Goal: Task Accomplishment & Management: Use online tool/utility

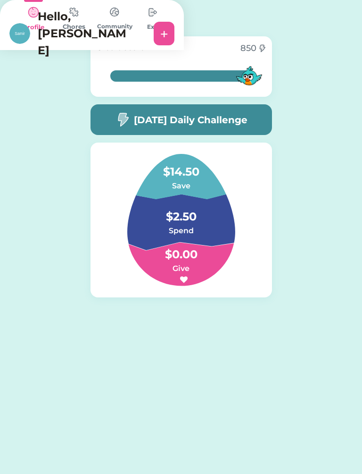
click at [204, 220] on h4 "$2.50" at bounding box center [181, 212] width 94 height 26
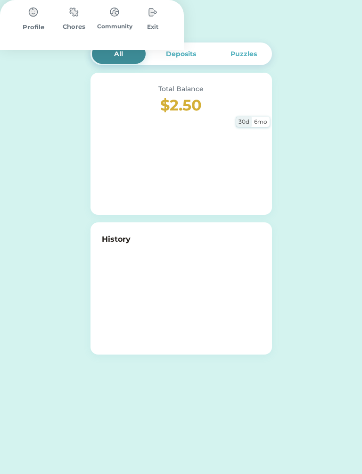
click at [179, 222] on div "All Deposits Puzzles Total Balance $2.50 30d 6mo History" at bounding box center [182, 198] width 182 height 312
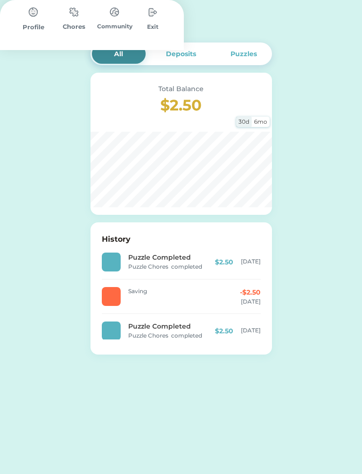
click at [191, 97] on h3 "$2.50" at bounding box center [181, 105] width 159 height 23
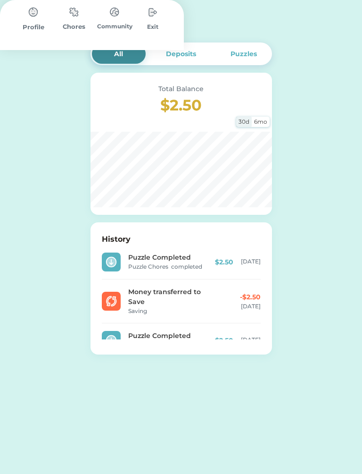
click at [206, 112] on h3 "$2.50" at bounding box center [181, 105] width 159 height 23
click at [247, 123] on div "30d" at bounding box center [244, 122] width 16 height 10
click at [248, 125] on div "30d" at bounding box center [244, 122] width 16 height 10
click at [247, 125] on div "30d" at bounding box center [244, 122] width 16 height 10
click at [125, 70] on div "All Deposits Puzzles Total Balance $2.50 30d 6mo History Puzzle Completed Puzzl…" at bounding box center [182, 198] width 182 height 312
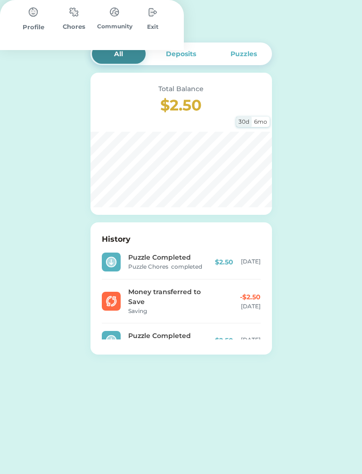
click at [188, 56] on div "Deposits" at bounding box center [181, 54] width 30 height 10
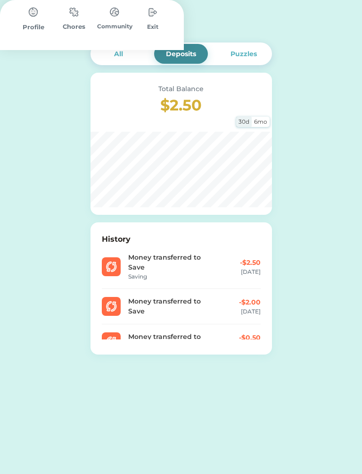
click at [30, 17] on div at bounding box center [19, 23] width 21 height 21
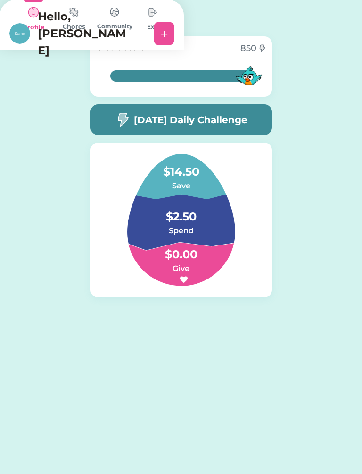
click at [89, 28] on div "Hello, [PERSON_NAME] +" at bounding box center [92, 33] width 184 height 51
click at [30, 28] on img at bounding box center [19, 33] width 21 height 21
click at [194, 212] on h4 "$2.50" at bounding box center [181, 212] width 94 height 26
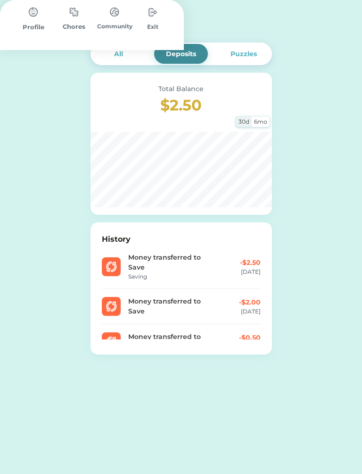
click at [213, 114] on h3 "$2.50" at bounding box center [181, 105] width 159 height 23
click at [214, 103] on h3 "$2.50" at bounding box center [181, 105] width 159 height 23
click at [209, 112] on h3 "$2.50" at bounding box center [181, 105] width 159 height 23
click at [84, 15] on div "Spend Account" at bounding box center [85, 23] width 170 height 30
click at [30, 26] on div at bounding box center [19, 23] width 21 height 21
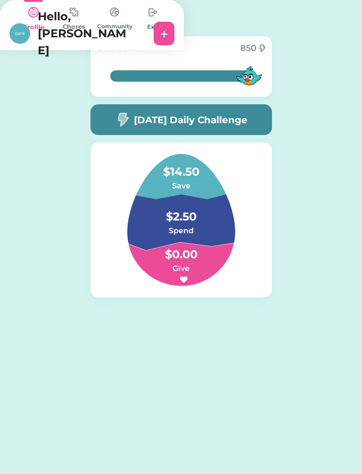
click at [195, 189] on h6 "Save" at bounding box center [181, 185] width 94 height 11
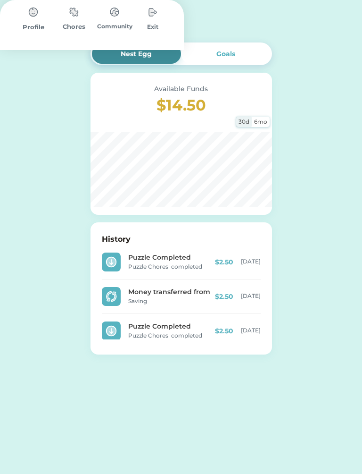
click at [84, 21] on img at bounding box center [74, 12] width 19 height 18
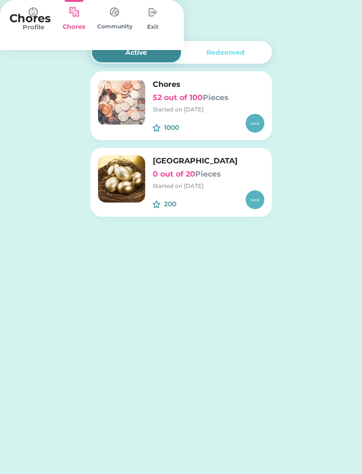
click at [212, 195] on div "200" at bounding box center [209, 199] width 112 height 19
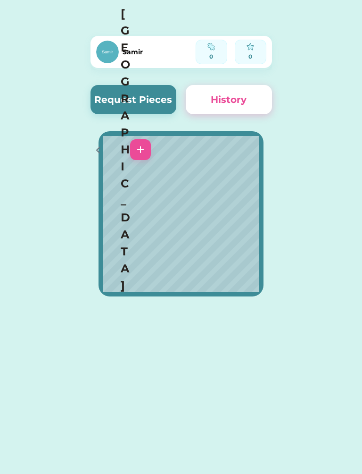
click at [136, 93] on button "Request Pieces" at bounding box center [134, 99] width 86 height 29
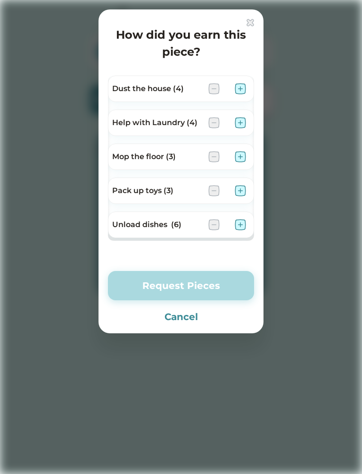
click at [238, 90] on img at bounding box center [240, 88] width 11 height 11
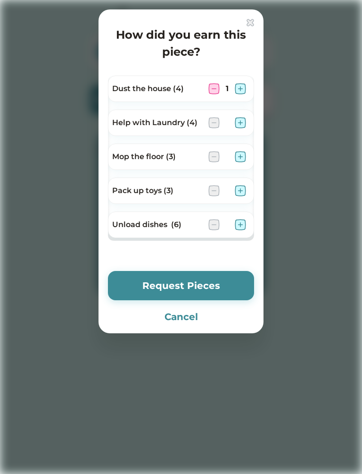
click at [245, 124] on img at bounding box center [240, 122] width 11 height 11
click at [243, 123] on img at bounding box center [240, 122] width 11 height 11
click at [210, 127] on img at bounding box center [214, 122] width 11 height 11
click at [244, 188] on img at bounding box center [240, 190] width 11 height 11
click at [244, 219] on img at bounding box center [240, 224] width 11 height 11
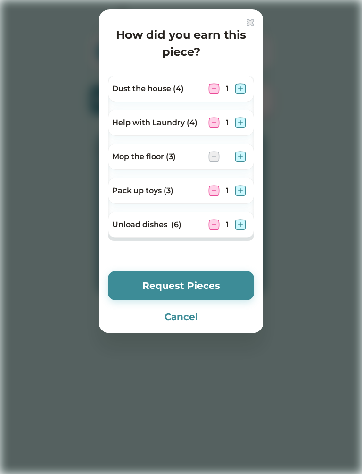
click at [243, 227] on img at bounding box center [240, 224] width 11 height 11
click at [227, 281] on button "Request Pieces" at bounding box center [181, 285] width 146 height 29
click at [210, 293] on button "Request Pieces" at bounding box center [181, 285] width 146 height 29
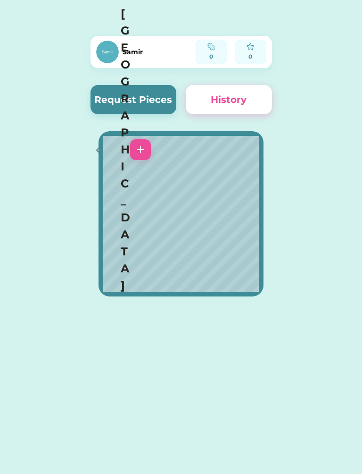
click at [240, 99] on button "History" at bounding box center [229, 99] width 86 height 29
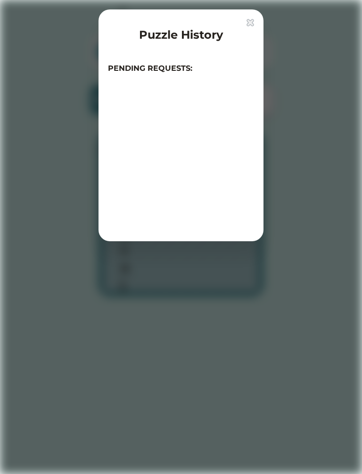
click at [238, 112] on div at bounding box center [181, 163] width 146 height 137
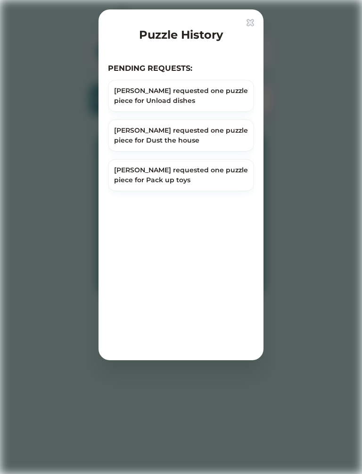
click at [290, 83] on div at bounding box center [181, 237] width 362 height 474
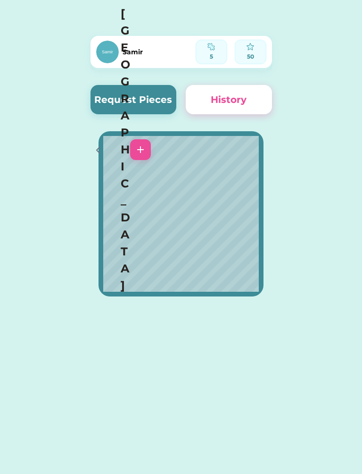
click at [103, 144] on icon at bounding box center [98, 149] width 11 height 11
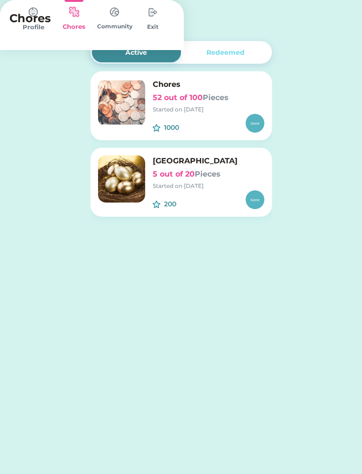
click at [207, 202] on div "200" at bounding box center [209, 199] width 112 height 19
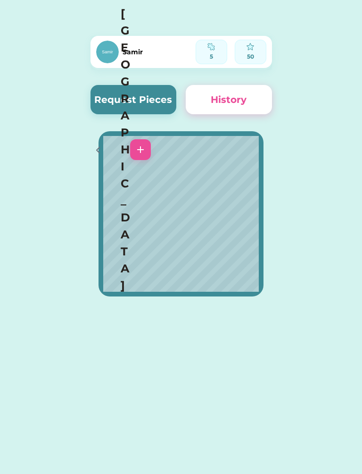
click at [98, 147] on icon at bounding box center [98, 150] width 3 height 6
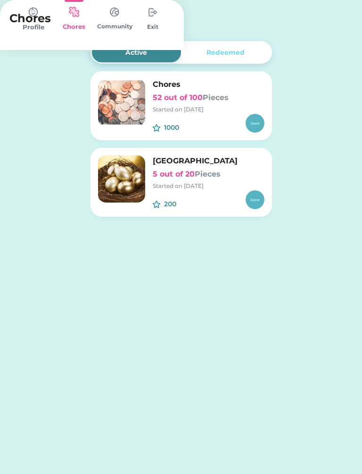
click at [102, 8] on div "Chores" at bounding box center [92, 18] width 184 height 21
click at [54, 32] on div "Profile" at bounding box center [33, 27] width 41 height 9
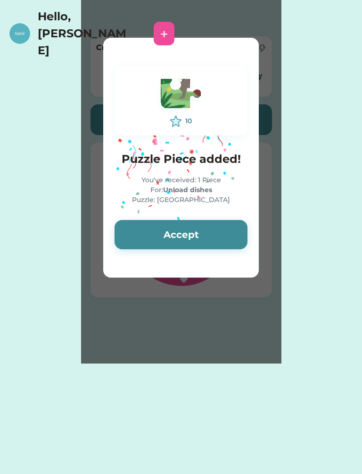
click at [215, 238] on button "Accept" at bounding box center [181, 234] width 133 height 29
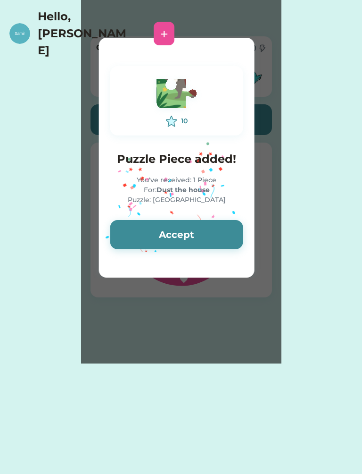
click at [224, 238] on button "Accept" at bounding box center [176, 234] width 133 height 29
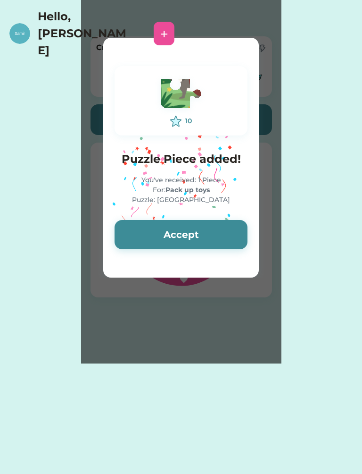
click at [223, 230] on button "Accept" at bounding box center [181, 234] width 133 height 29
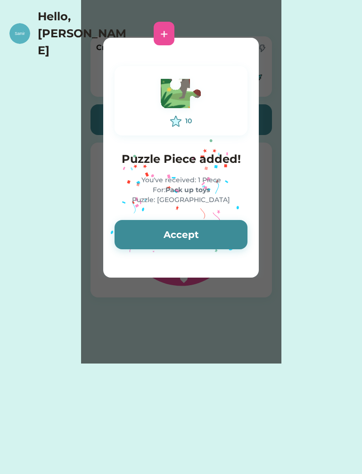
click at [219, 235] on button "Accept" at bounding box center [181, 234] width 133 height 29
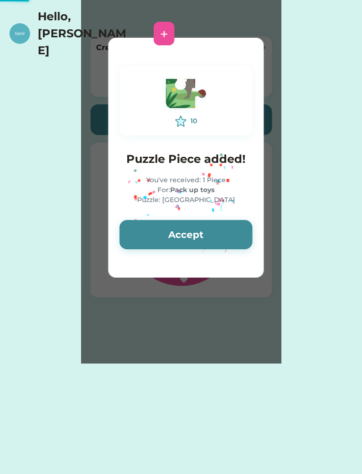
click at [208, 241] on button "Accept" at bounding box center [186, 234] width 133 height 29
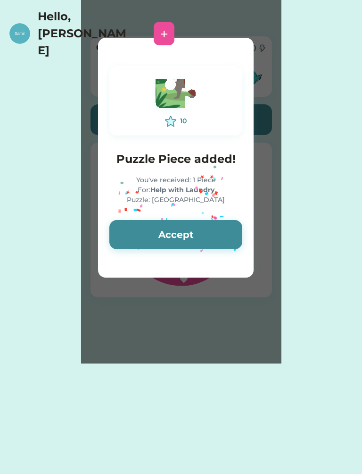
click at [210, 239] on button "Accept" at bounding box center [175, 234] width 133 height 29
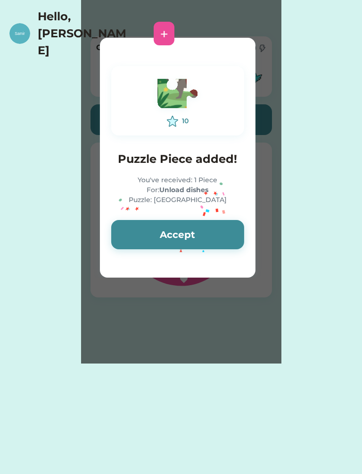
click at [203, 229] on button "Accept" at bounding box center [177, 234] width 133 height 29
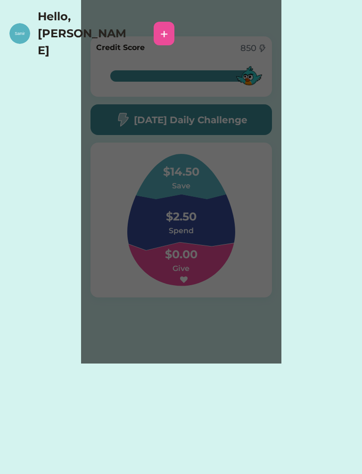
click at [196, 230] on div "Please wait 10 Puzzle Piece added! You've received: 1 Piece For: Unload dishes …" at bounding box center [181, 181] width 201 height 363
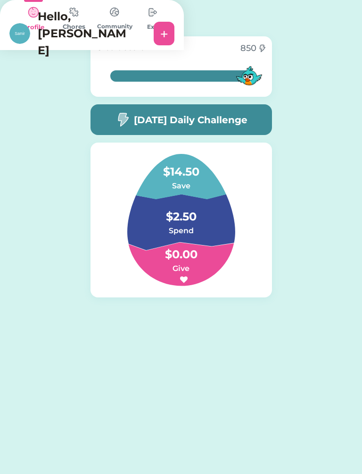
click at [215, 219] on h4 "$2.50" at bounding box center [181, 212] width 94 height 26
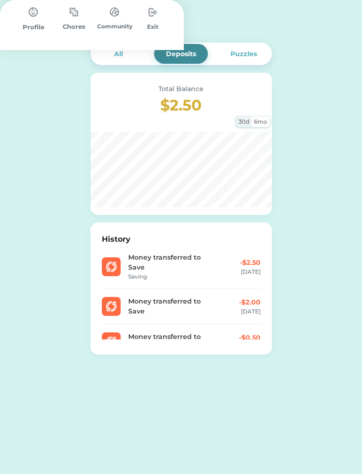
click at [154, 70] on div "All Deposits Puzzles Total Balance $2.50 30d 6mo History Money transferred to S…" at bounding box center [182, 198] width 182 height 312
click at [30, 31] on div at bounding box center [19, 23] width 21 height 21
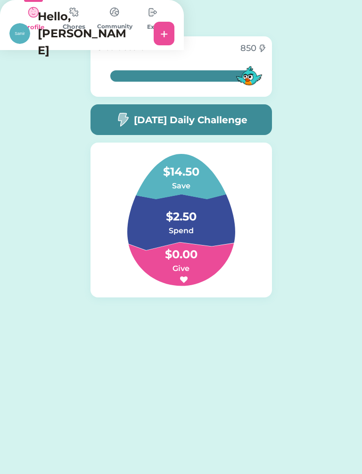
click at [135, 50] on div "Community" at bounding box center [114, 25] width 41 height 50
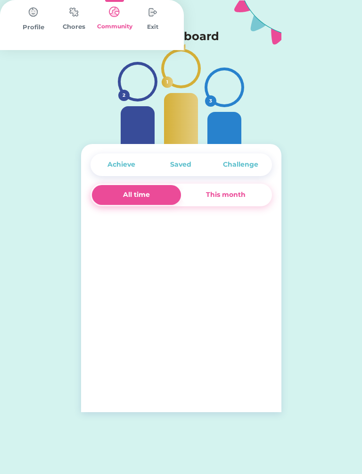
click at [135, 31] on div "Community" at bounding box center [114, 26] width 41 height 8
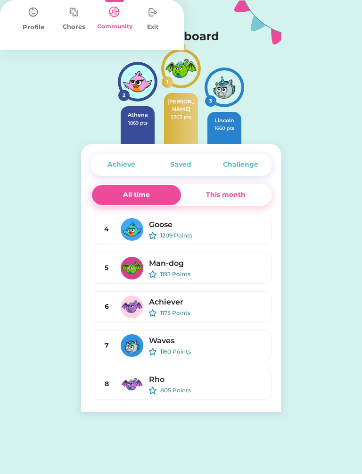
click at [43, 22] on img at bounding box center [33, 12] width 19 height 19
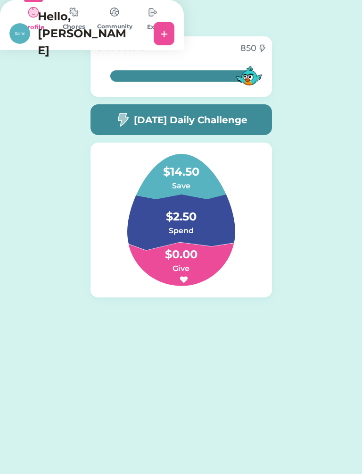
click at [94, 32] on div "Chores" at bounding box center [74, 26] width 41 height 9
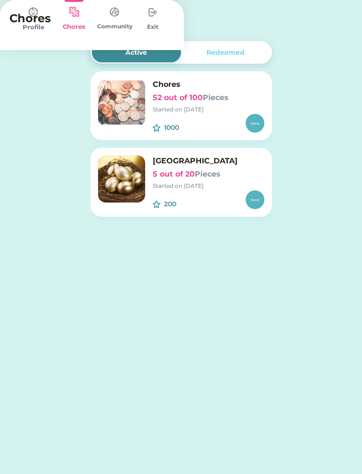
click at [43, 22] on img at bounding box center [33, 12] width 19 height 19
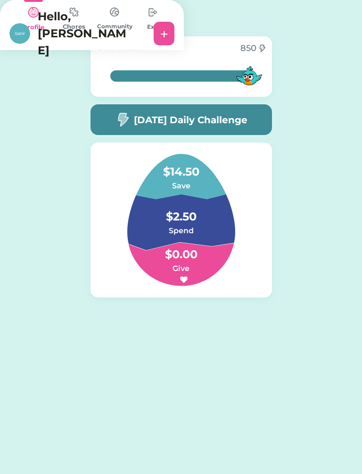
click at [43, 22] on img at bounding box center [33, 12] width 19 height 19
click at [84, 21] on img at bounding box center [74, 12] width 19 height 18
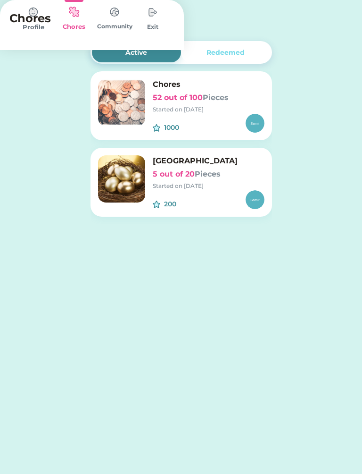
click at [43, 22] on img at bounding box center [33, 12] width 19 height 19
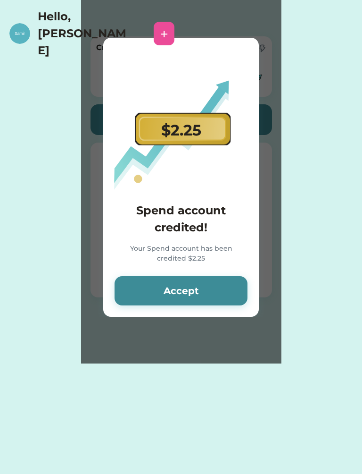
click at [222, 285] on button "Accept" at bounding box center [181, 290] width 133 height 29
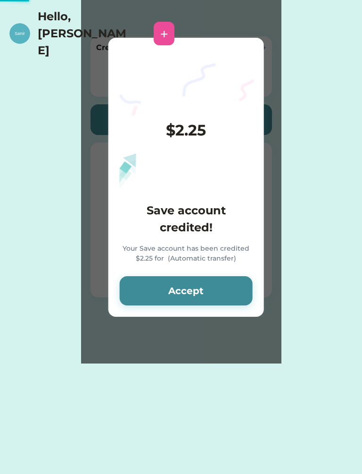
click at [216, 295] on button "Accept" at bounding box center [186, 290] width 133 height 29
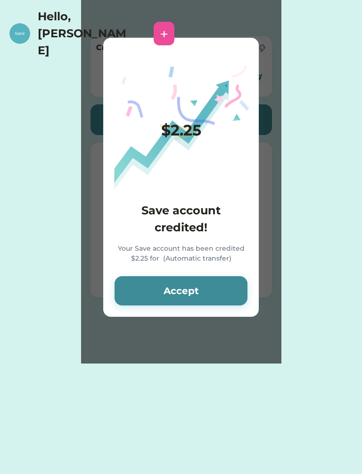
click at [225, 289] on button "Accept" at bounding box center [181, 290] width 133 height 29
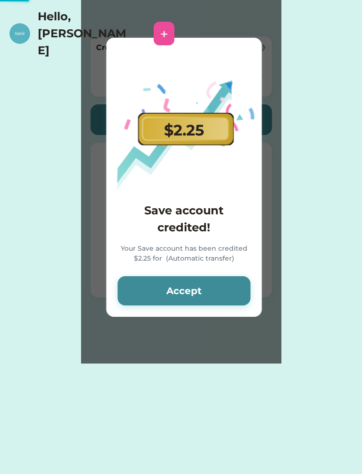
click at [230, 293] on button "Accept" at bounding box center [184, 290] width 133 height 29
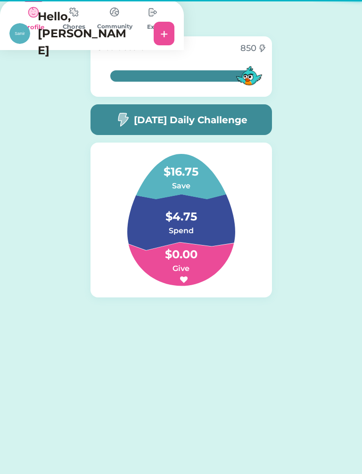
click at [222, 286] on h6 at bounding box center [181, 279] width 94 height 11
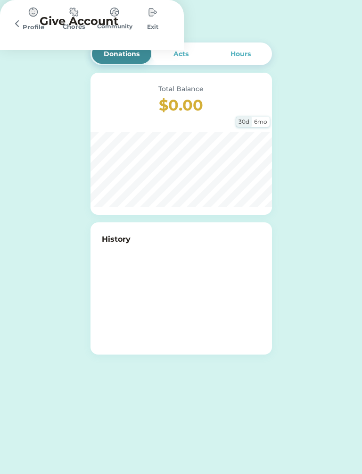
click at [54, 50] on div "Profile" at bounding box center [33, 25] width 41 height 50
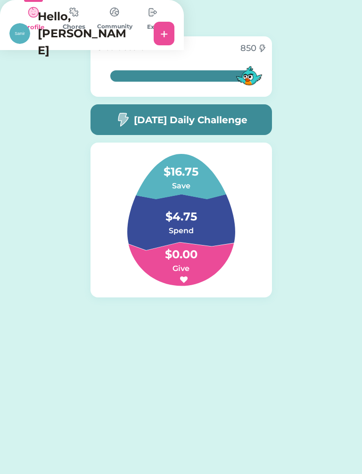
click at [178, 186] on h6 "Save" at bounding box center [181, 185] width 94 height 11
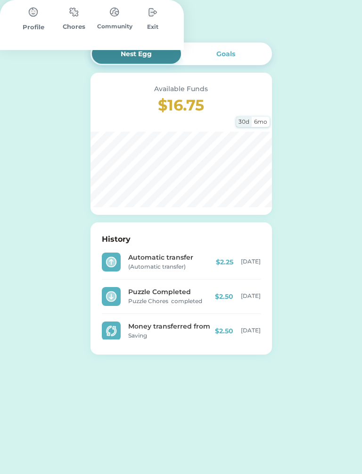
click at [135, 50] on div "Community" at bounding box center [114, 25] width 41 height 50
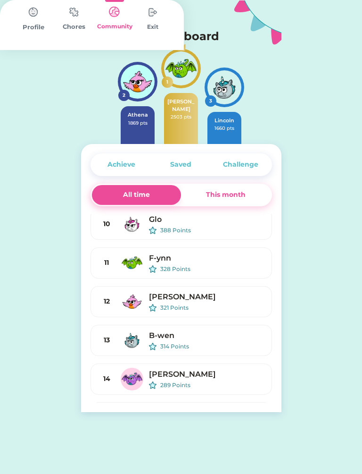
scroll to position [237, 0]
click at [245, 200] on div "This month" at bounding box center [226, 195] width 90 height 20
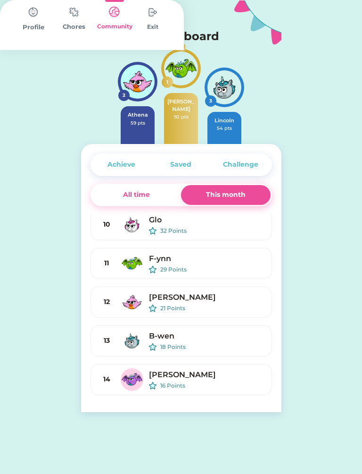
click at [346, 247] on div "Active Redeemed Chores 52 out of 100 Pieces Started on [DATE] 1000 $ Singapore …" at bounding box center [181, 206] width 362 height 412
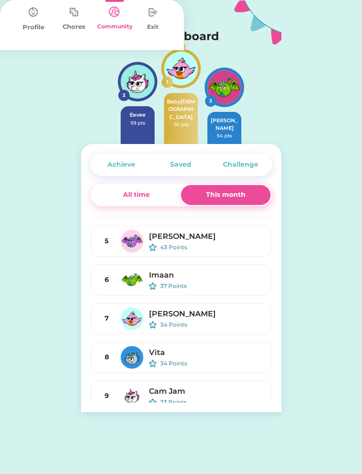
scroll to position [32, 0]
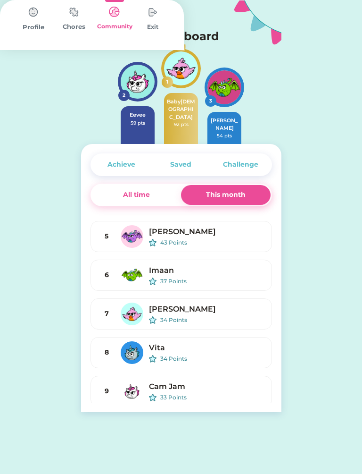
click at [154, 195] on div "All time" at bounding box center [137, 195] width 90 height 20
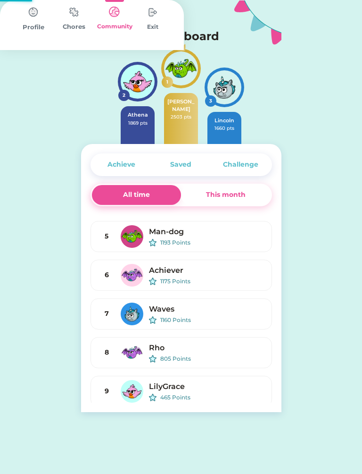
click at [175, 202] on div "All time" at bounding box center [137, 195] width 90 height 20
click at [197, 202] on div "This month" at bounding box center [226, 195] width 90 height 20
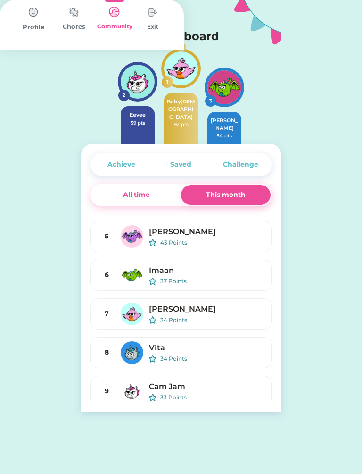
click at [159, 195] on div "All time" at bounding box center [137, 195] width 90 height 20
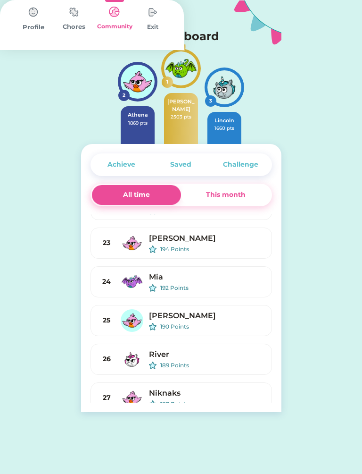
click at [242, 194] on div "This month" at bounding box center [226, 195] width 40 height 10
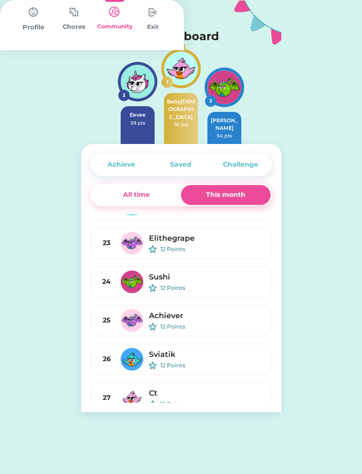
scroll to position [730, 0]
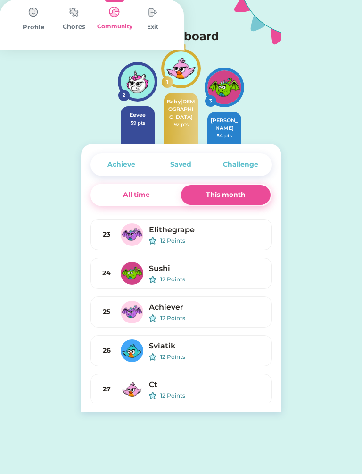
click at [236, 203] on div "This month" at bounding box center [226, 195] width 90 height 20
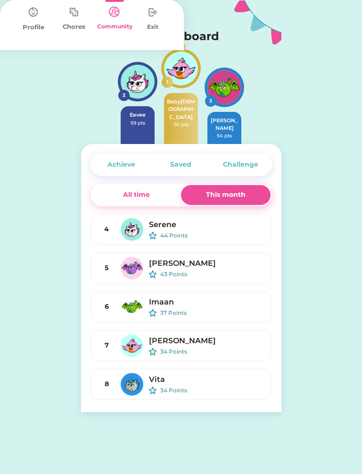
scroll to position [0, 0]
click at [186, 165] on div "Saved" at bounding box center [180, 165] width 21 height 10
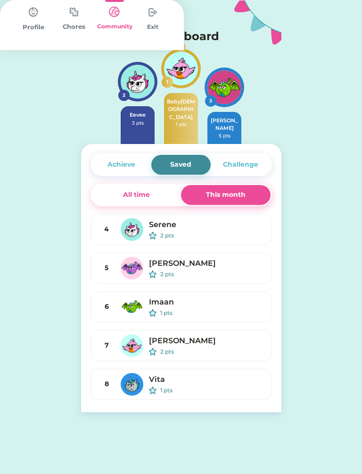
click at [189, 169] on div "Saved" at bounding box center [180, 165] width 21 height 10
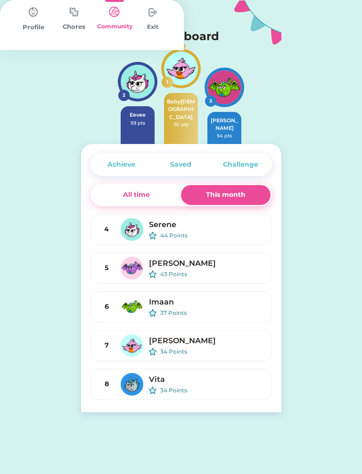
click at [195, 166] on div "Saved" at bounding box center [180, 165] width 59 height 20
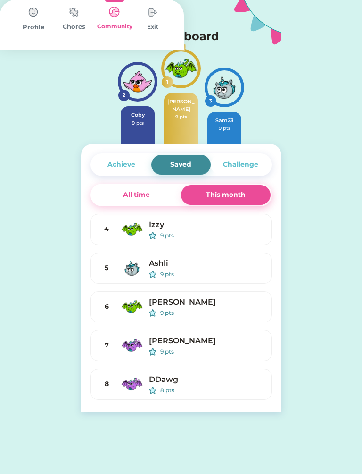
click at [140, 167] on div "Achieve" at bounding box center [121, 165] width 59 height 20
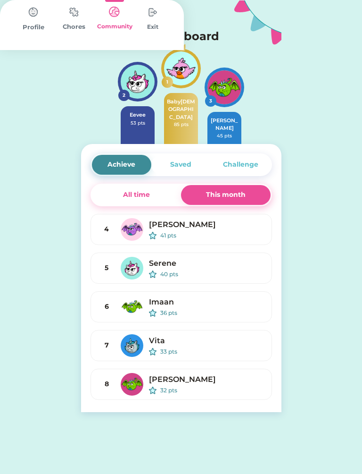
click at [254, 167] on div "Challenge" at bounding box center [240, 165] width 35 height 10
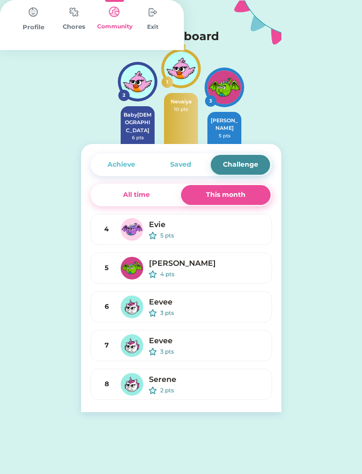
click at [164, 193] on div "All time" at bounding box center [137, 195] width 90 height 20
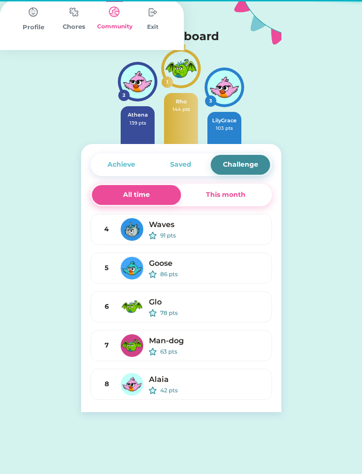
click at [141, 159] on div "Achieve" at bounding box center [121, 165] width 59 height 20
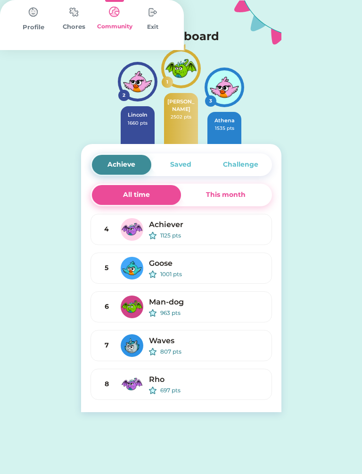
click at [186, 166] on div "Saved" at bounding box center [180, 165] width 21 height 10
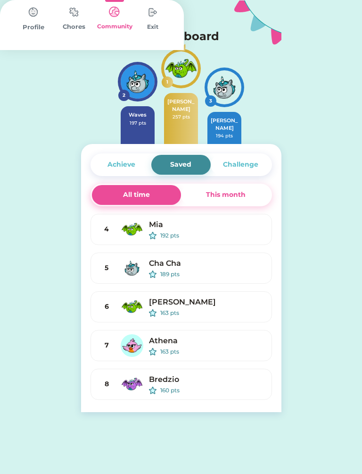
click at [249, 166] on div "Challenge" at bounding box center [240, 165] width 35 height 10
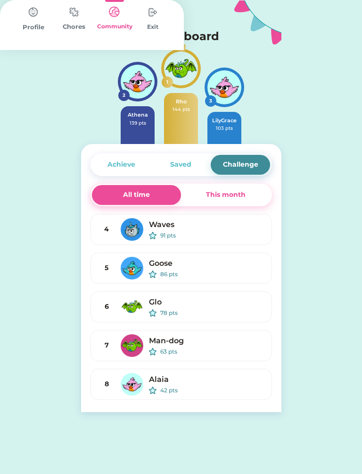
click at [141, 164] on div "Achieve" at bounding box center [121, 165] width 59 height 20
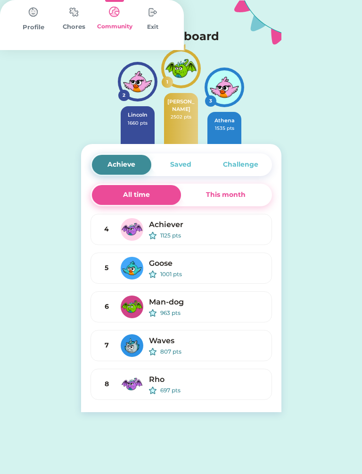
click at [256, 159] on div "Challenge" at bounding box center [240, 165] width 59 height 20
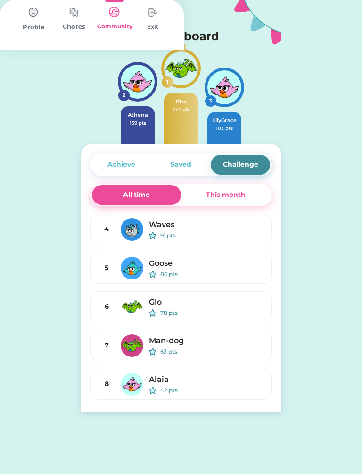
click at [43, 22] on img at bounding box center [33, 12] width 19 height 19
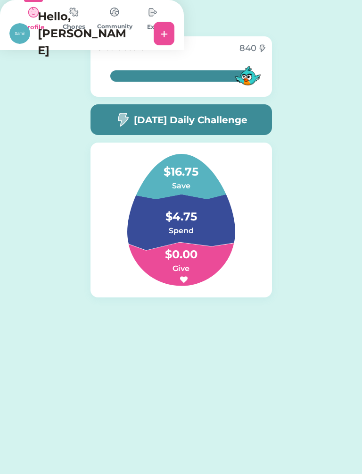
click at [219, 219] on h4 "$4.75" at bounding box center [181, 212] width 94 height 26
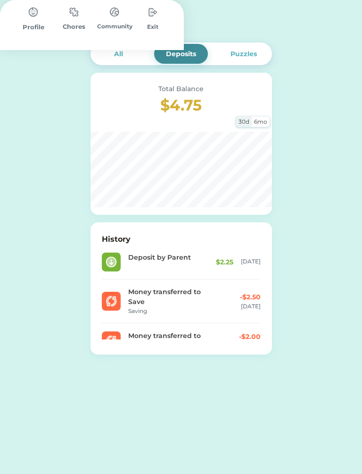
click at [30, 17] on div at bounding box center [19, 23] width 21 height 21
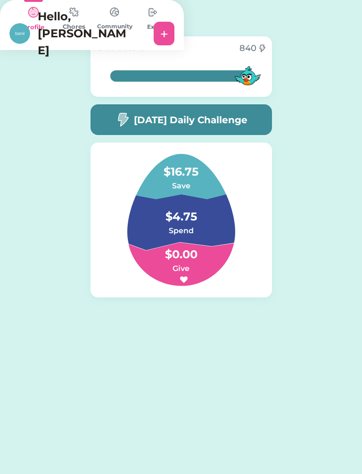
click at [210, 267] on h6 "Give" at bounding box center [181, 268] width 94 height 11
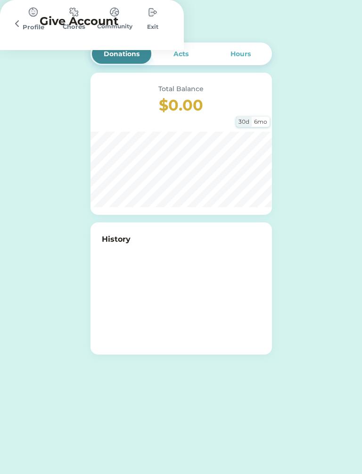
click at [179, 59] on div "Acts" at bounding box center [180, 54] width 59 height 20
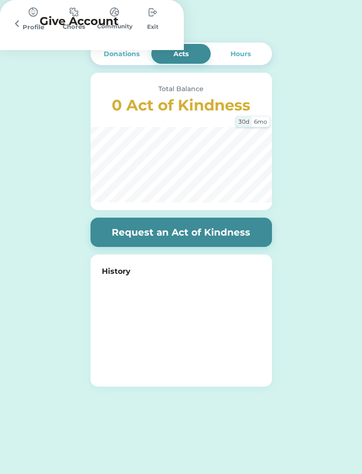
click at [250, 54] on div "Hours" at bounding box center [241, 54] width 20 height 10
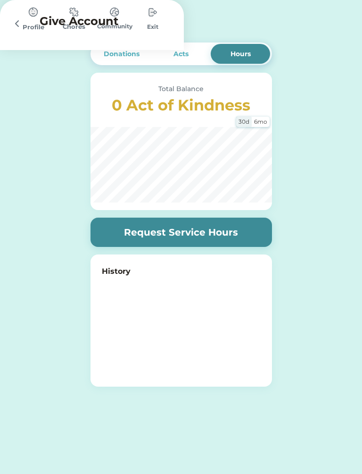
click at [124, 21] on img at bounding box center [114, 12] width 19 height 18
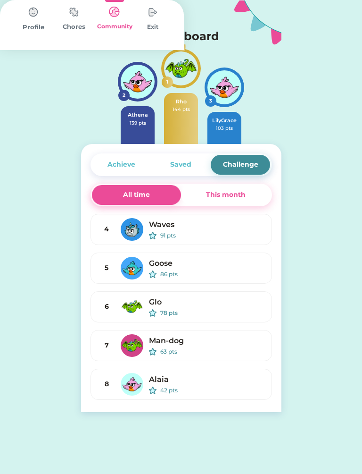
click at [43, 22] on img at bounding box center [33, 12] width 19 height 19
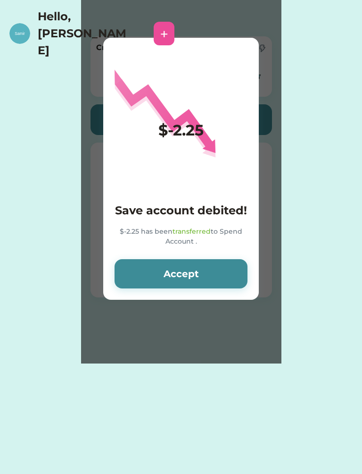
click at [219, 265] on button "Accept" at bounding box center [181, 273] width 133 height 29
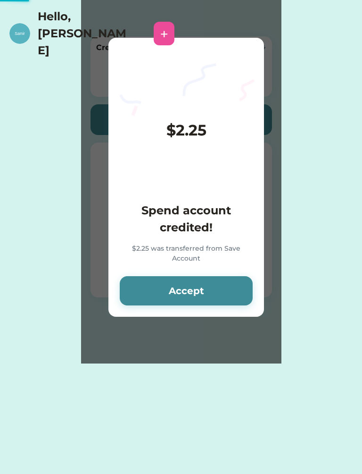
click at [220, 272] on div "$2.25 Spend account credited! $2.25 was transferred from Save Account Accept" at bounding box center [187, 177] width 156 height 279
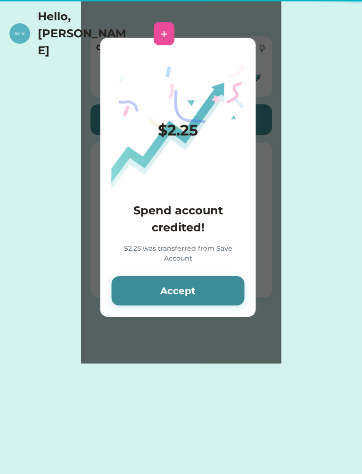
click at [225, 285] on button "Accept" at bounding box center [178, 290] width 133 height 29
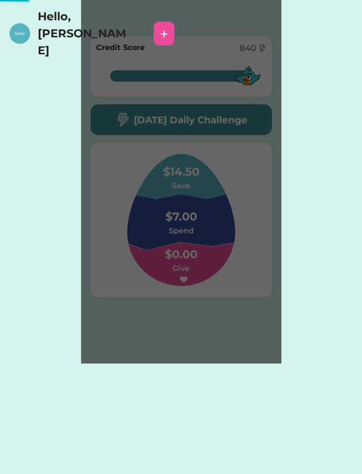
click at [225, 284] on div "Please wait $2.25 Spend account credited! $2.25 was transferred from Save Accou…" at bounding box center [181, 181] width 201 height 363
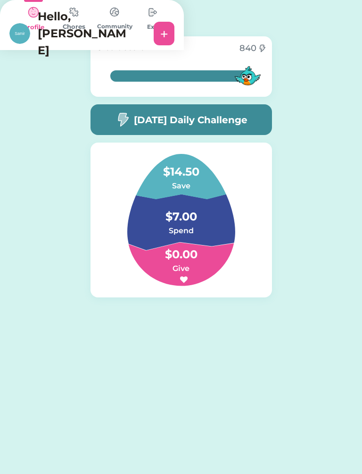
click at [194, 177] on h4 "$14.50" at bounding box center [181, 167] width 94 height 26
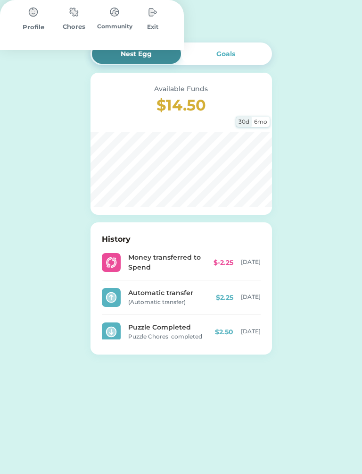
click at [234, 131] on div "Available Funds $14.50 30d 6mo" at bounding box center [182, 144] width 182 height 142
click at [248, 124] on div "30d" at bounding box center [244, 122] width 16 height 10
click at [230, 44] on div "Goals" at bounding box center [226, 54] width 90 height 20
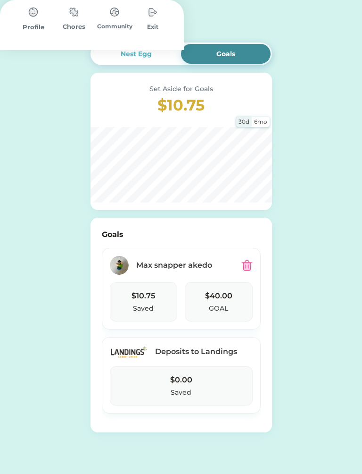
click at [226, 267] on div "Max snapper akedo" at bounding box center [188, 265] width 105 height 11
click at [249, 269] on img at bounding box center [247, 265] width 11 height 11
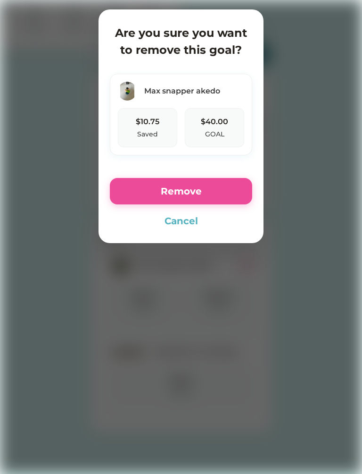
click at [224, 219] on button "Cancel" at bounding box center [181, 221] width 143 height 14
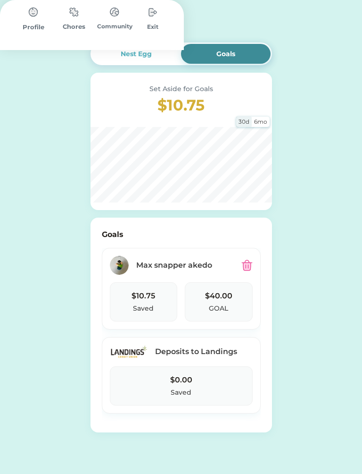
click at [146, 21] on img at bounding box center [140, 22] width 11 height 11
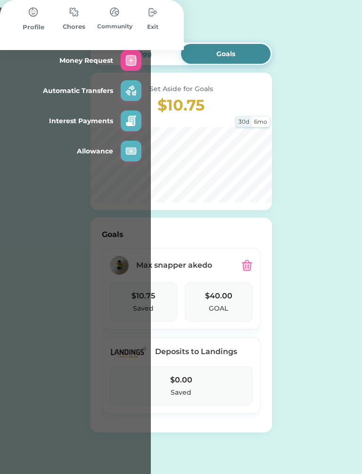
click at [137, 55] on img at bounding box center [131, 60] width 11 height 11
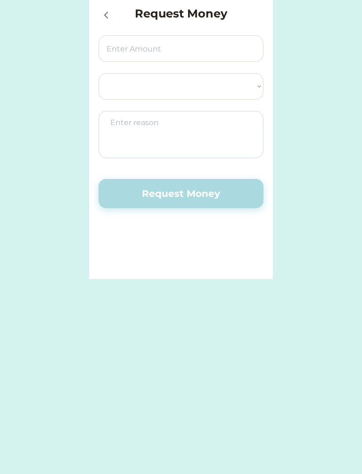
select select ""PLACEHOLDER_1427118222253""
click at [111, 18] on icon at bounding box center [106, 14] width 11 height 11
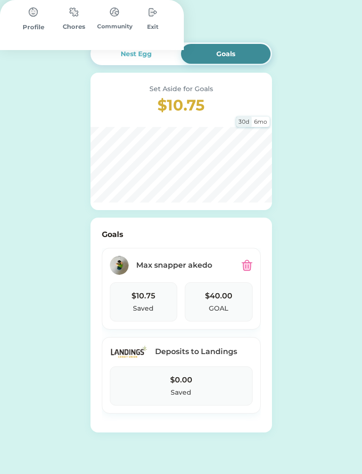
click at [146, 26] on img at bounding box center [140, 22] width 11 height 11
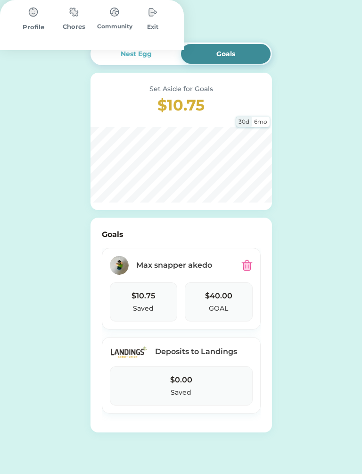
scroll to position [15, 0]
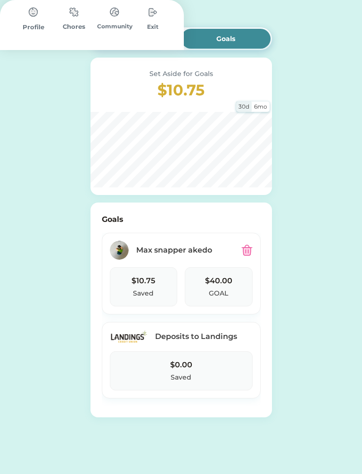
click at [135, 50] on div "Community" at bounding box center [114, 25] width 41 height 50
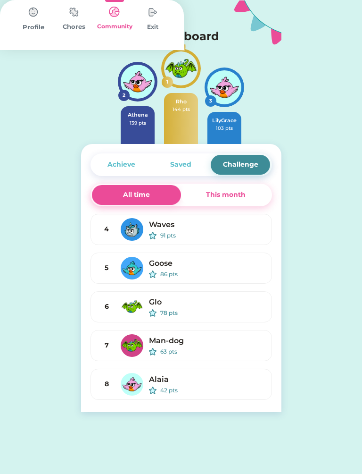
click at [135, 50] on div "Community" at bounding box center [114, 25] width 41 height 50
click at [84, 21] on img at bounding box center [74, 12] width 19 height 18
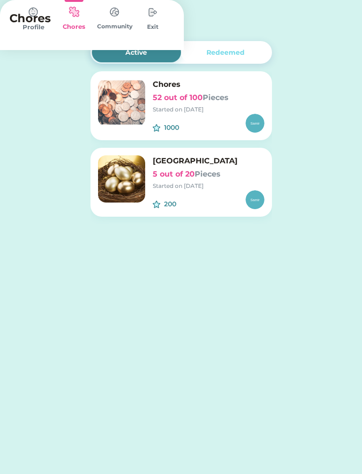
click at [211, 116] on div "1000 $" at bounding box center [209, 123] width 112 height 19
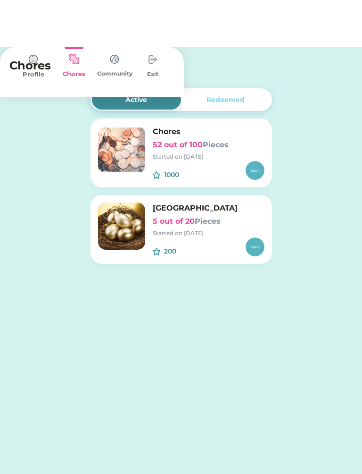
click at [266, 160] on div "Singapore 5 out of 20 Pieces Started on [DATE] 200" at bounding box center [182, 182] width 182 height 69
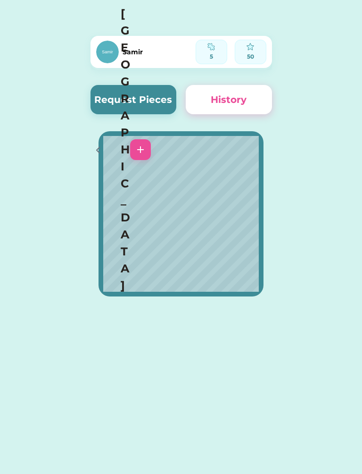
click at [96, 139] on div at bounding box center [101, 149] width 21 height 21
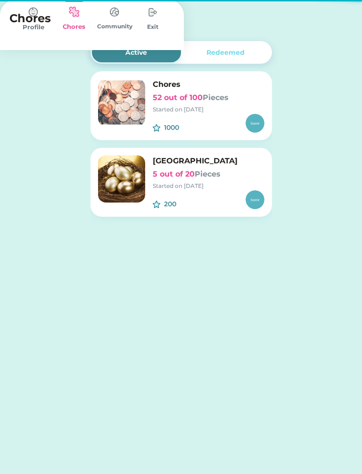
click at [162, 108] on div "Started on [DATE]" at bounding box center [209, 109] width 112 height 8
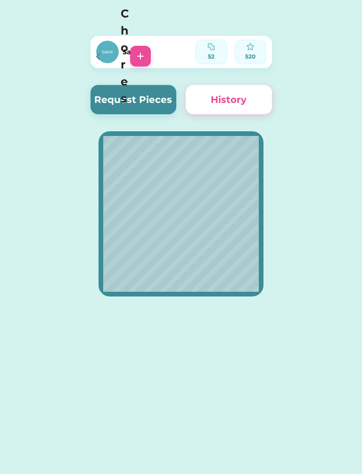
click at [108, 37] on div "Samir 52 520" at bounding box center [182, 52] width 182 height 32
click at [94, 51] on icon at bounding box center [98, 56] width 11 height 11
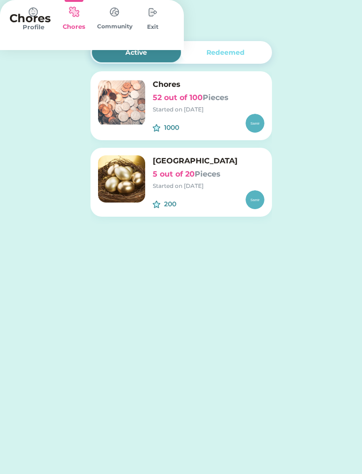
click at [239, 130] on div "1000 $" at bounding box center [209, 123] width 112 height 19
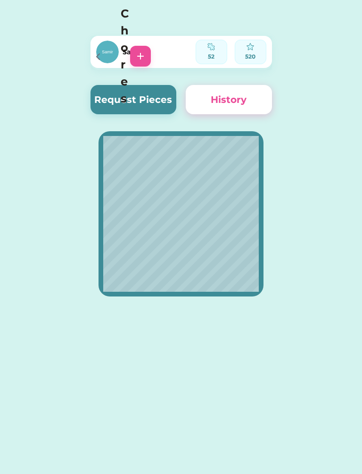
click at [125, 69] on div "Samir 52 520" at bounding box center [182, 53] width 182 height 34
click at [103, 51] on icon at bounding box center [98, 56] width 11 height 11
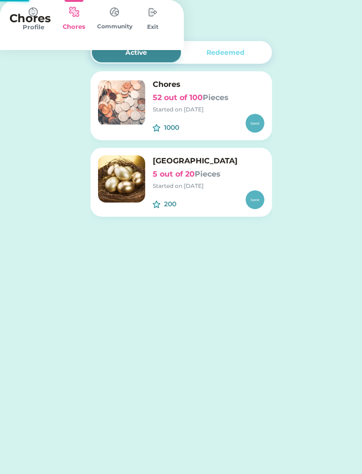
click at [172, 183] on div "Started on [DATE]" at bounding box center [209, 186] width 112 height 8
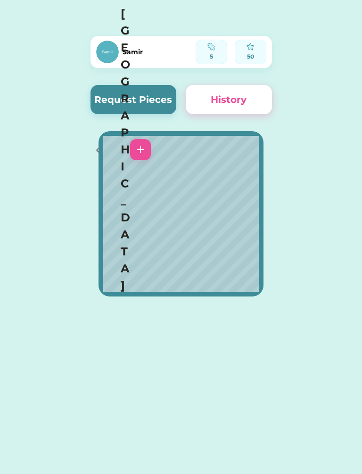
click at [106, 139] on div at bounding box center [101, 149] width 21 height 21
